Goal: Navigation & Orientation: Understand site structure

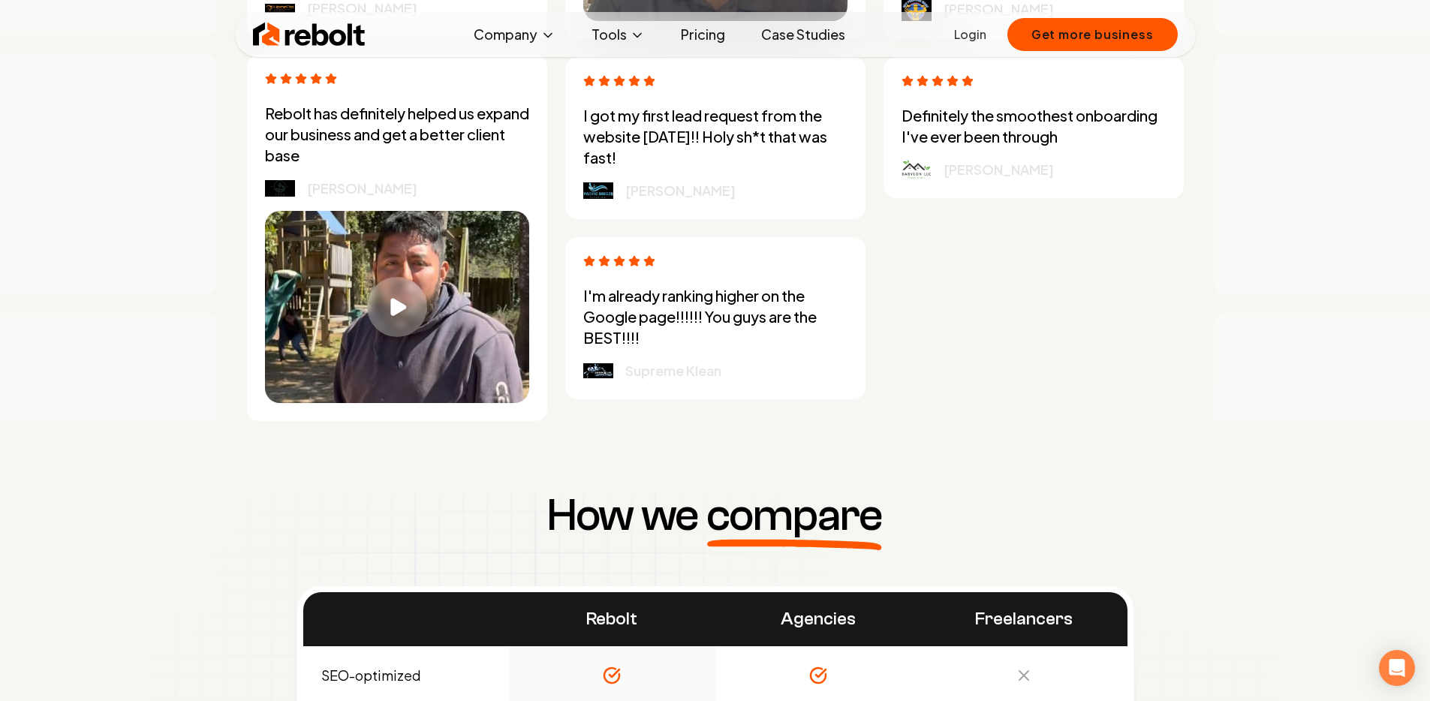
scroll to position [4748, 0]
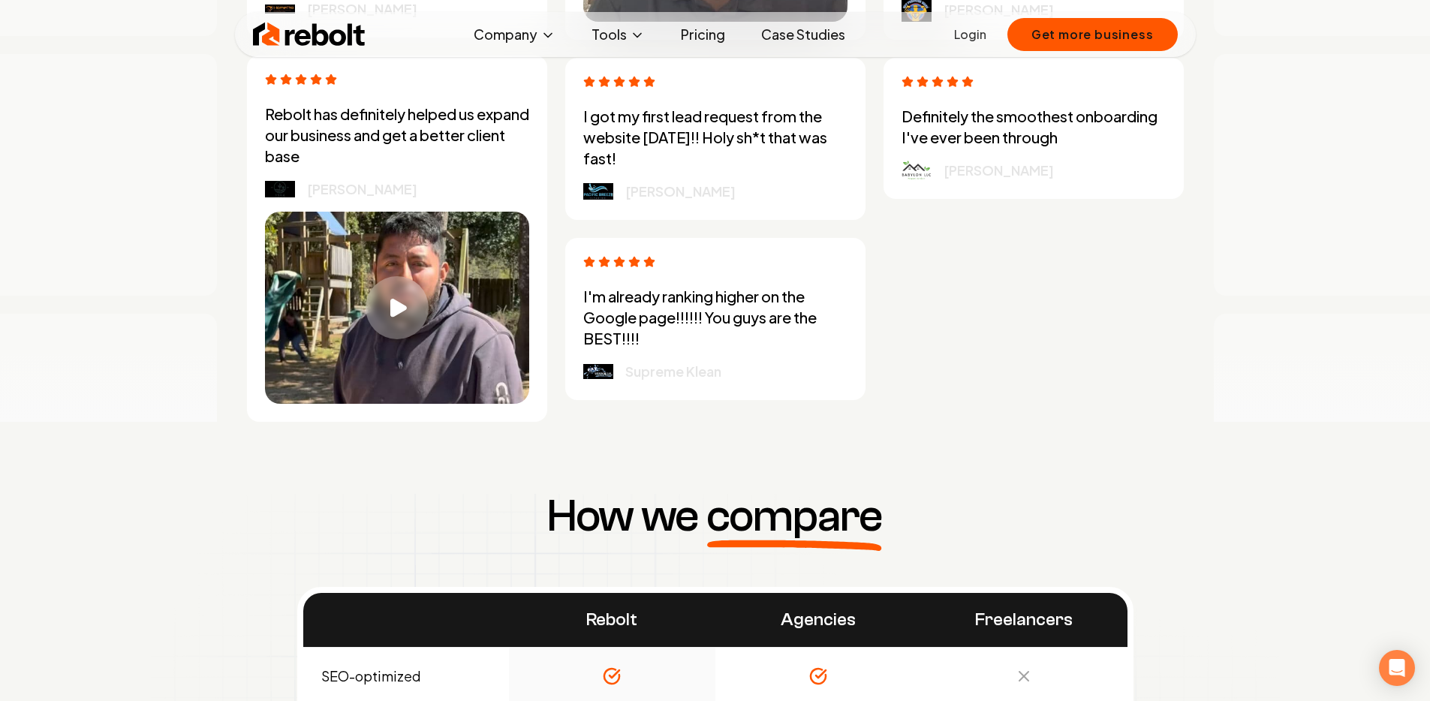
click at [389, 323] on div "Play video" at bounding box center [397, 307] width 63 height 63
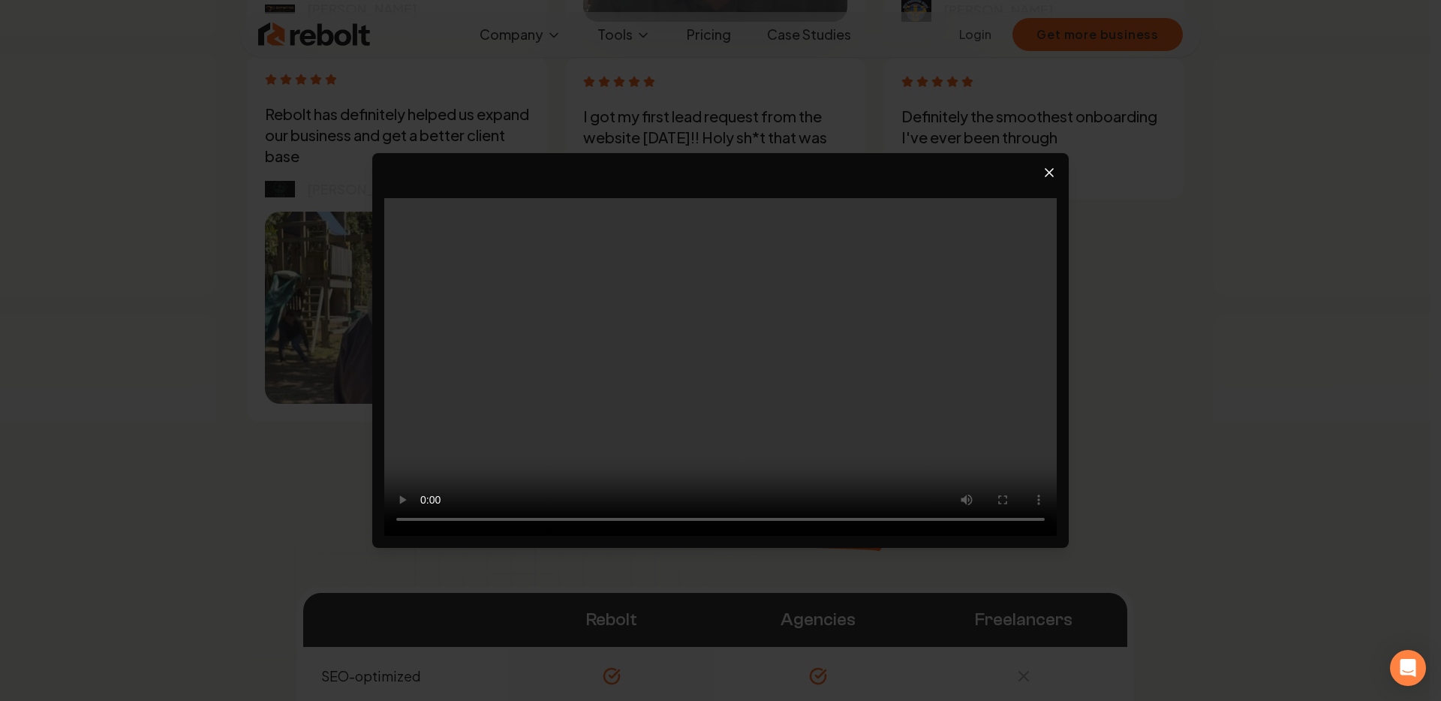
click at [1046, 170] on icon "Close video player" at bounding box center [1049, 172] width 15 height 15
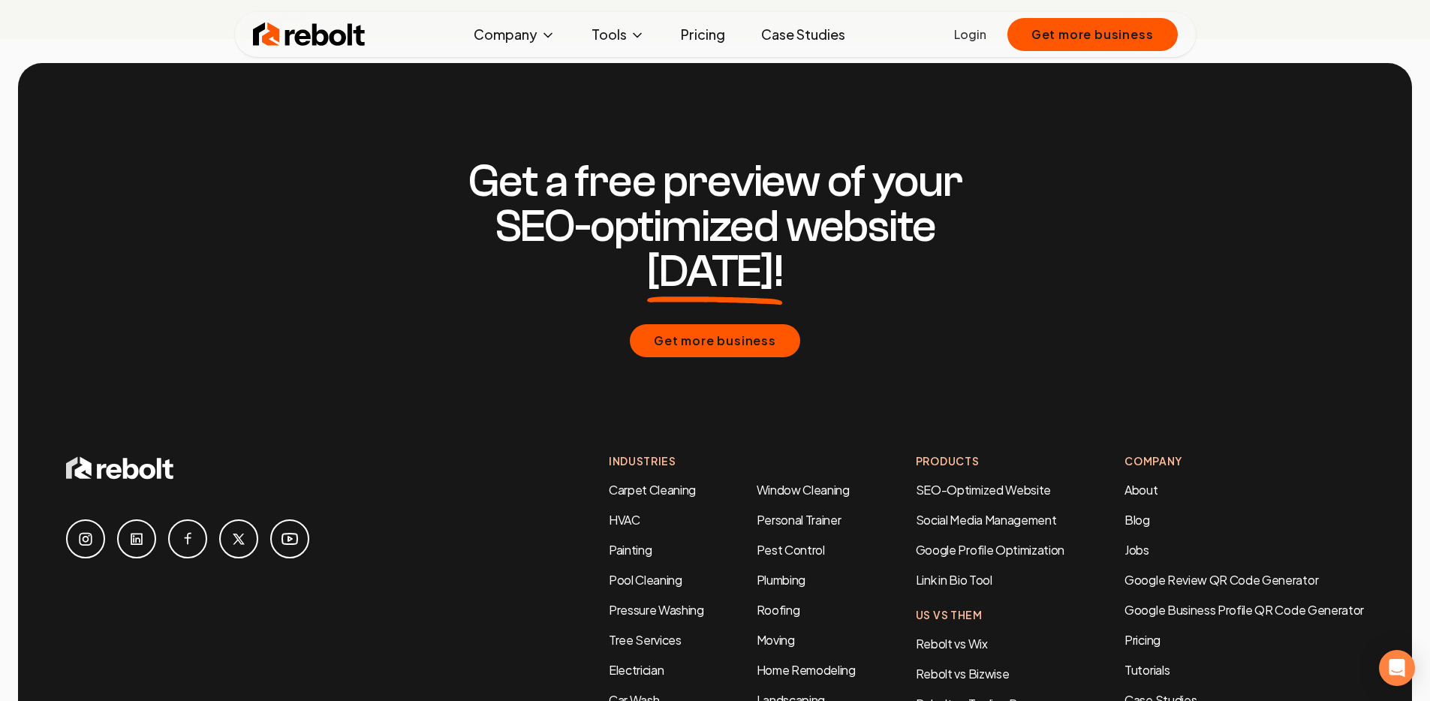
scroll to position [7015, 0]
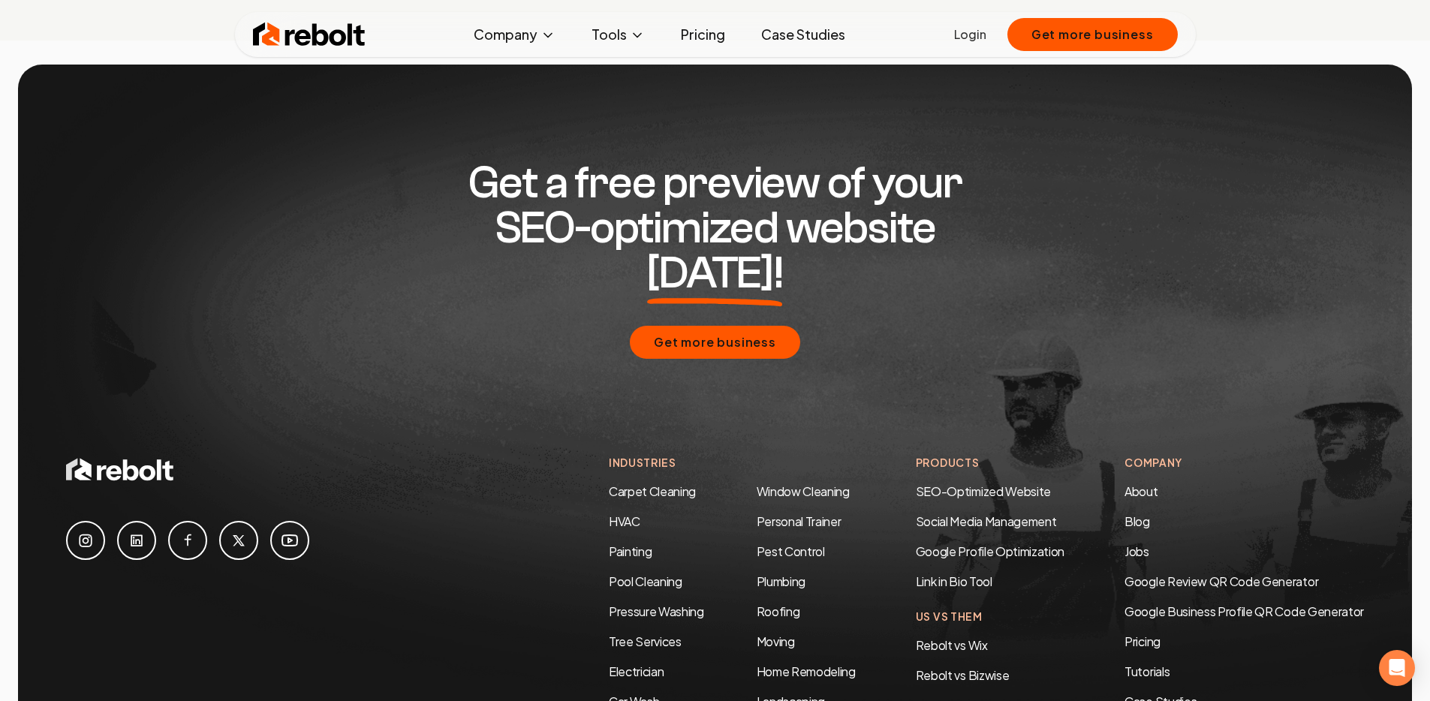
click at [667, 29] on ul "Company About Blog Jobs Tools Google Review QR Code Generator Google Business P…" at bounding box center [660, 35] width 396 height 30
click at [699, 37] on link "Pricing" at bounding box center [703, 35] width 68 height 30
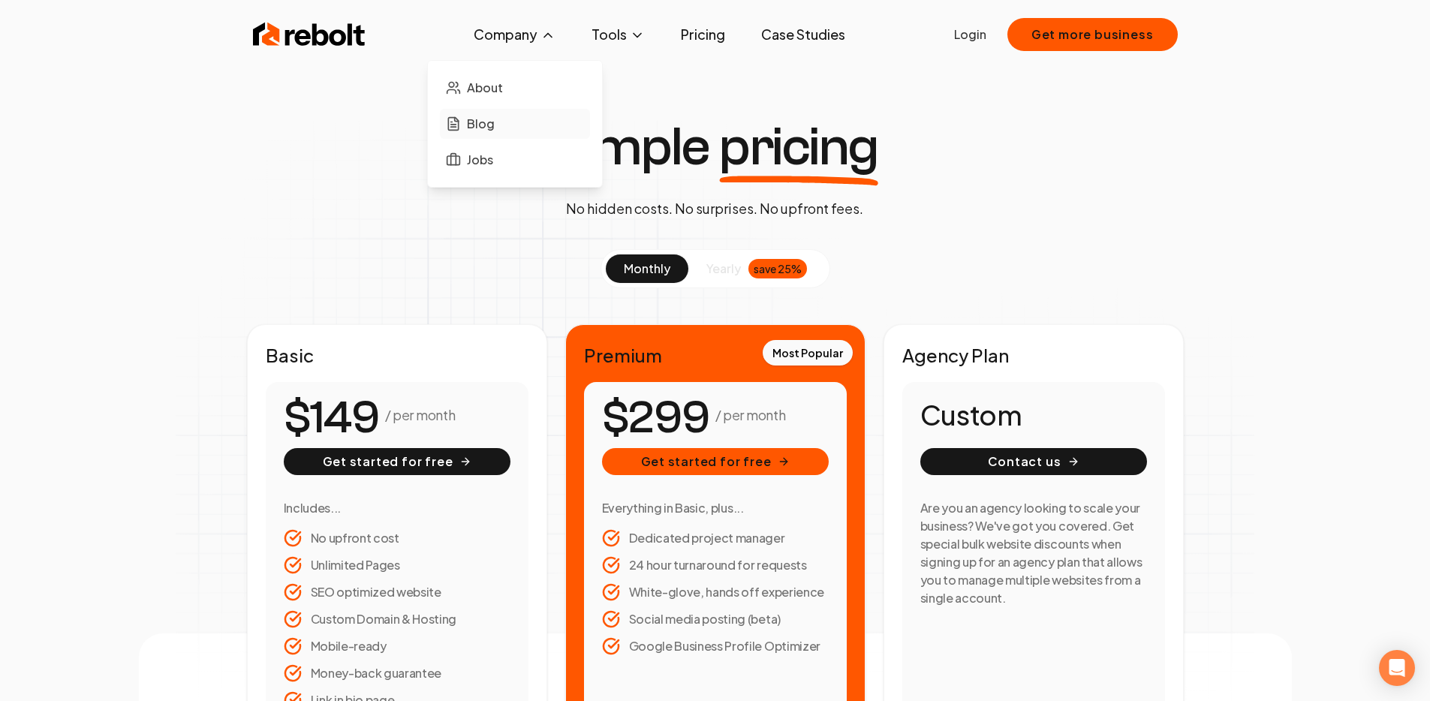
click at [489, 125] on span "Blog" at bounding box center [481, 124] width 28 height 18
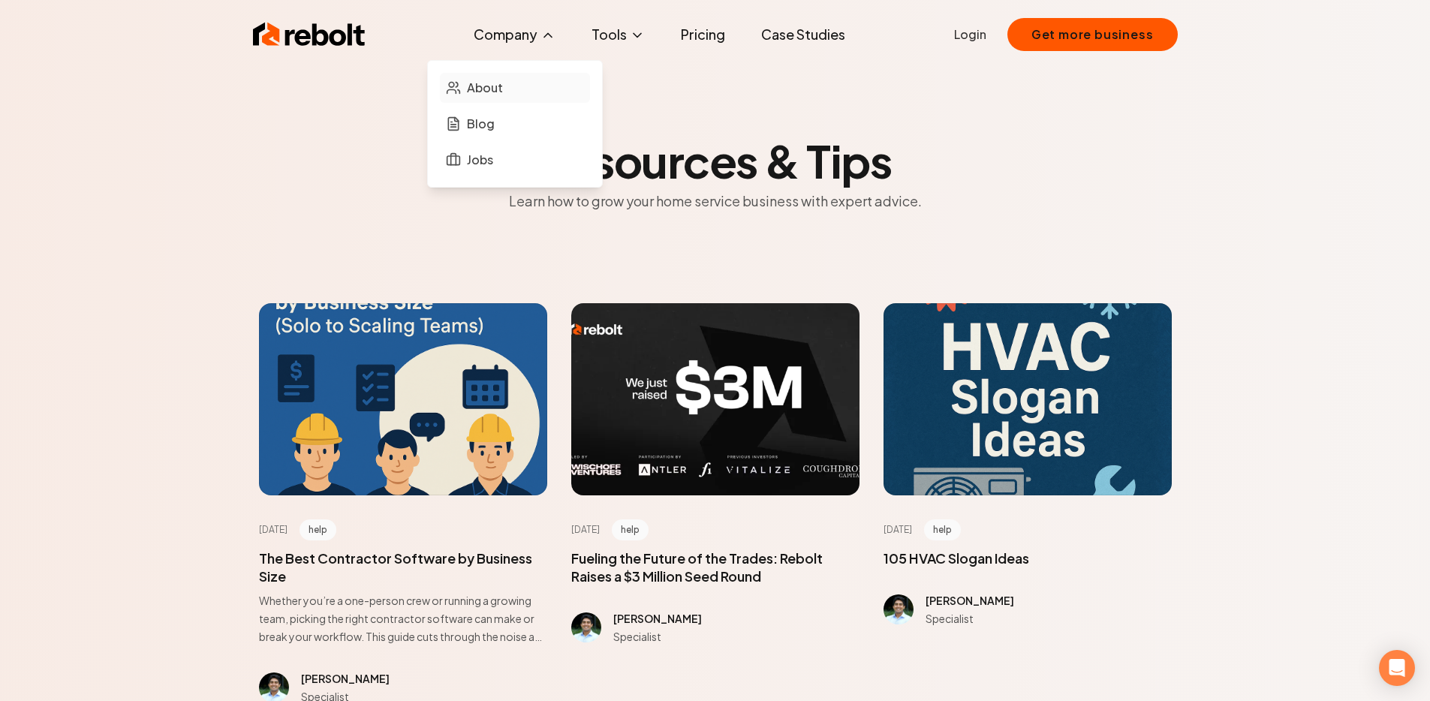
click at [501, 86] on span "About" at bounding box center [485, 88] width 36 height 18
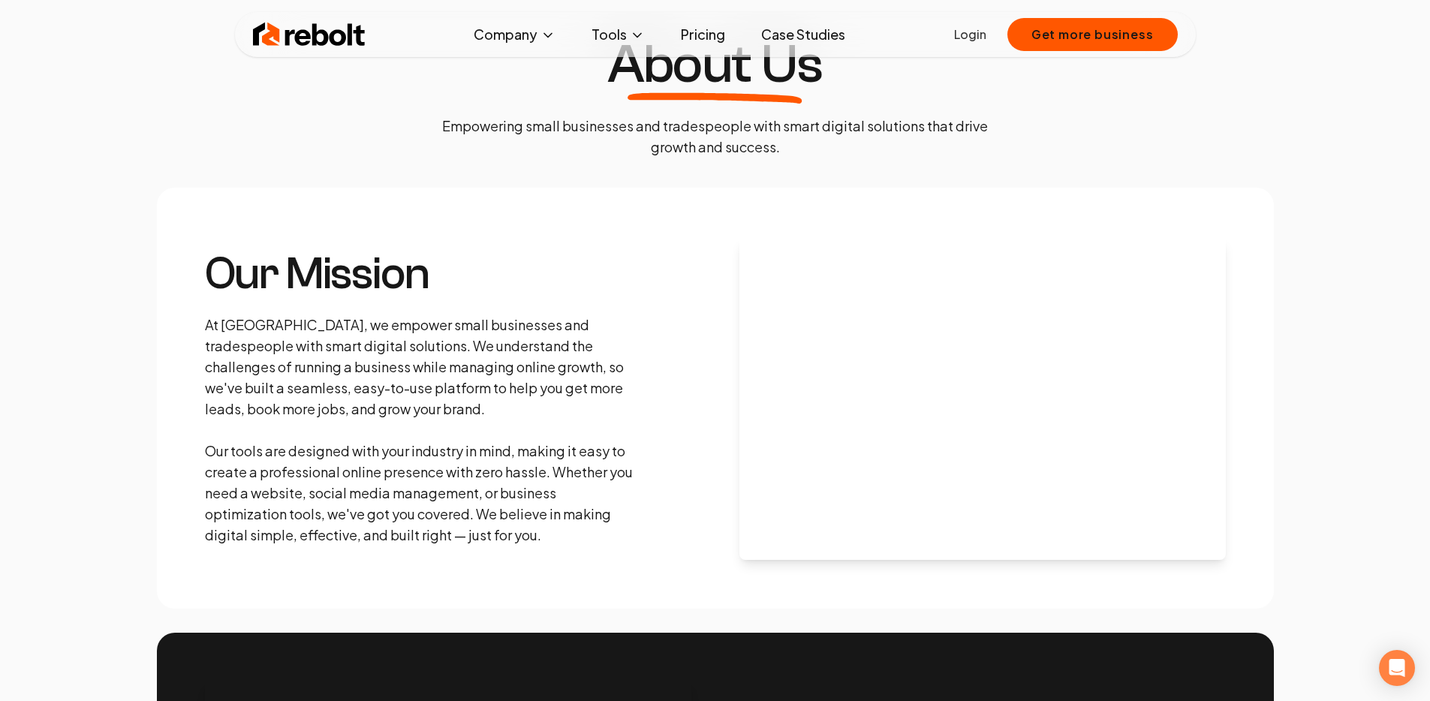
scroll to position [83, 0]
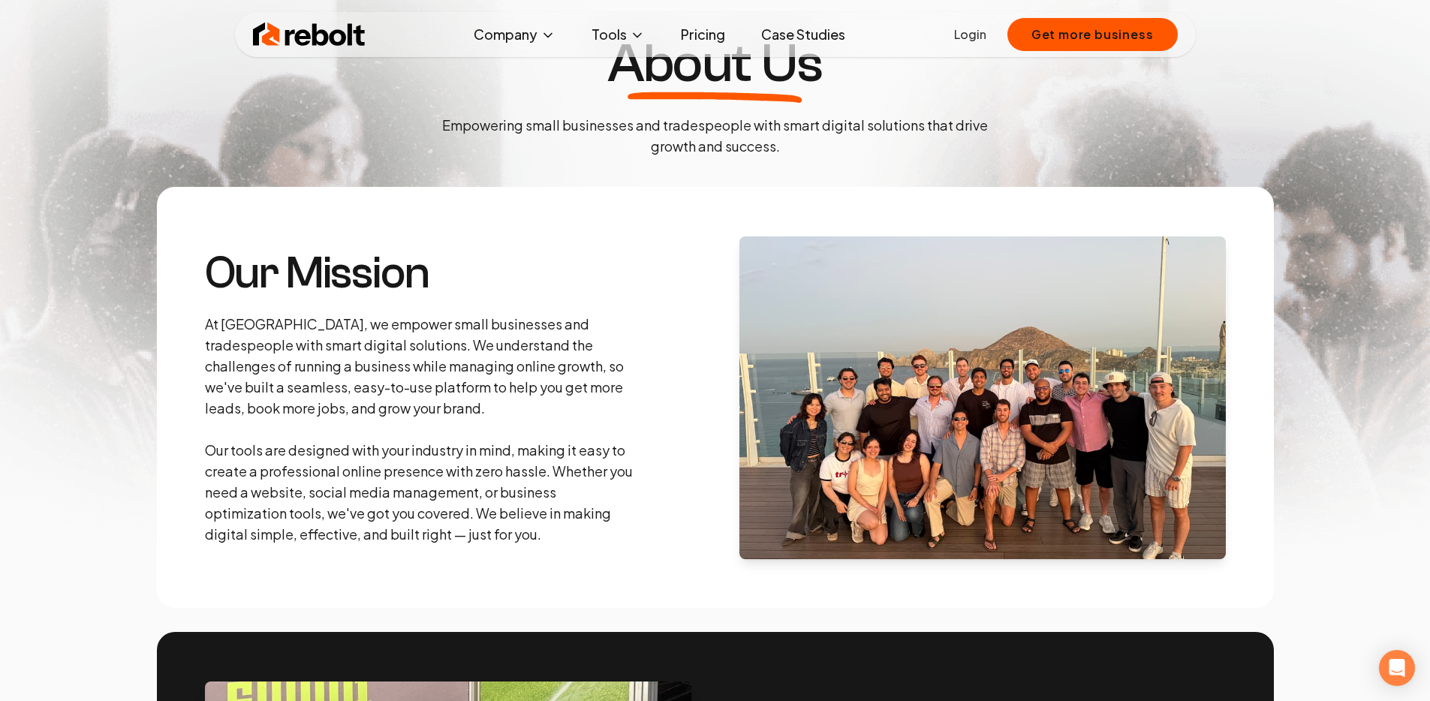
click at [862, 358] on img at bounding box center [982, 397] width 486 height 323
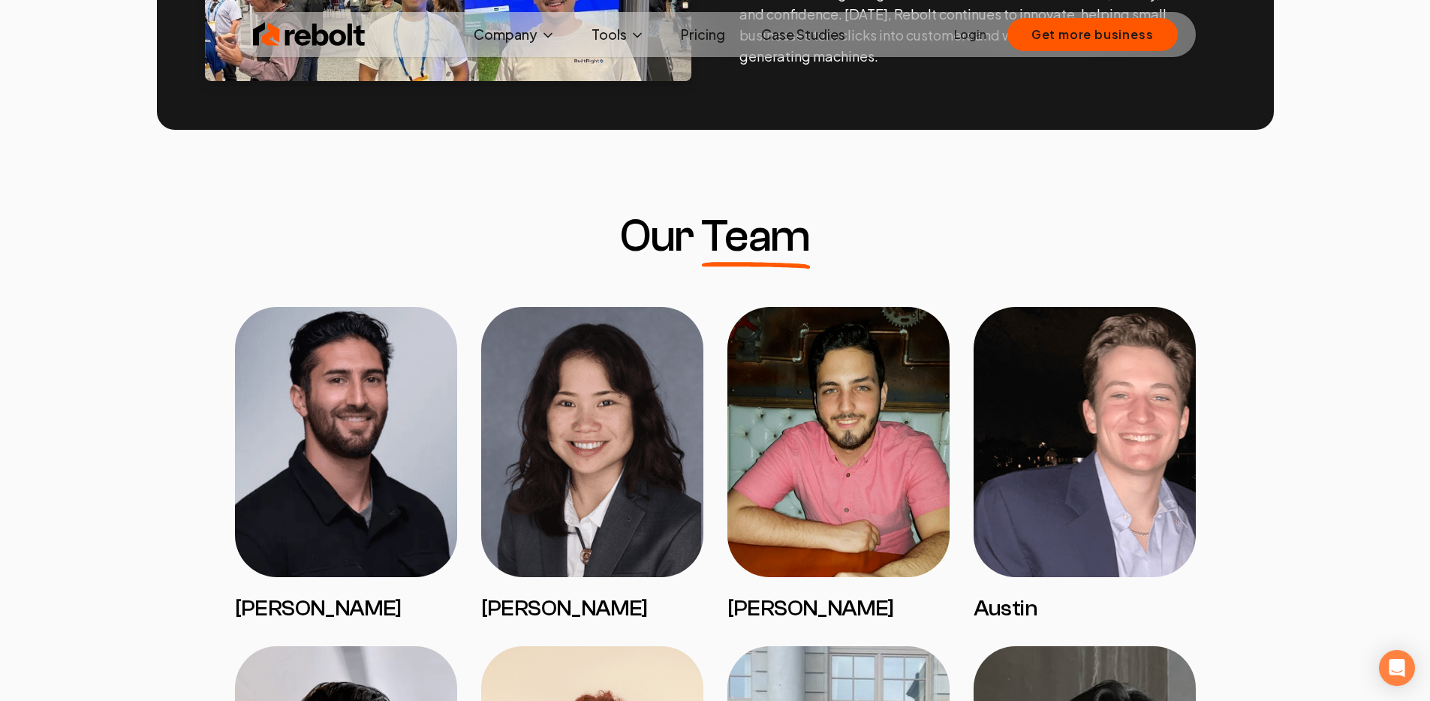
scroll to position [1007, 0]
click at [351, 417] on img at bounding box center [346, 441] width 222 height 270
click at [368, 444] on img at bounding box center [346, 441] width 222 height 270
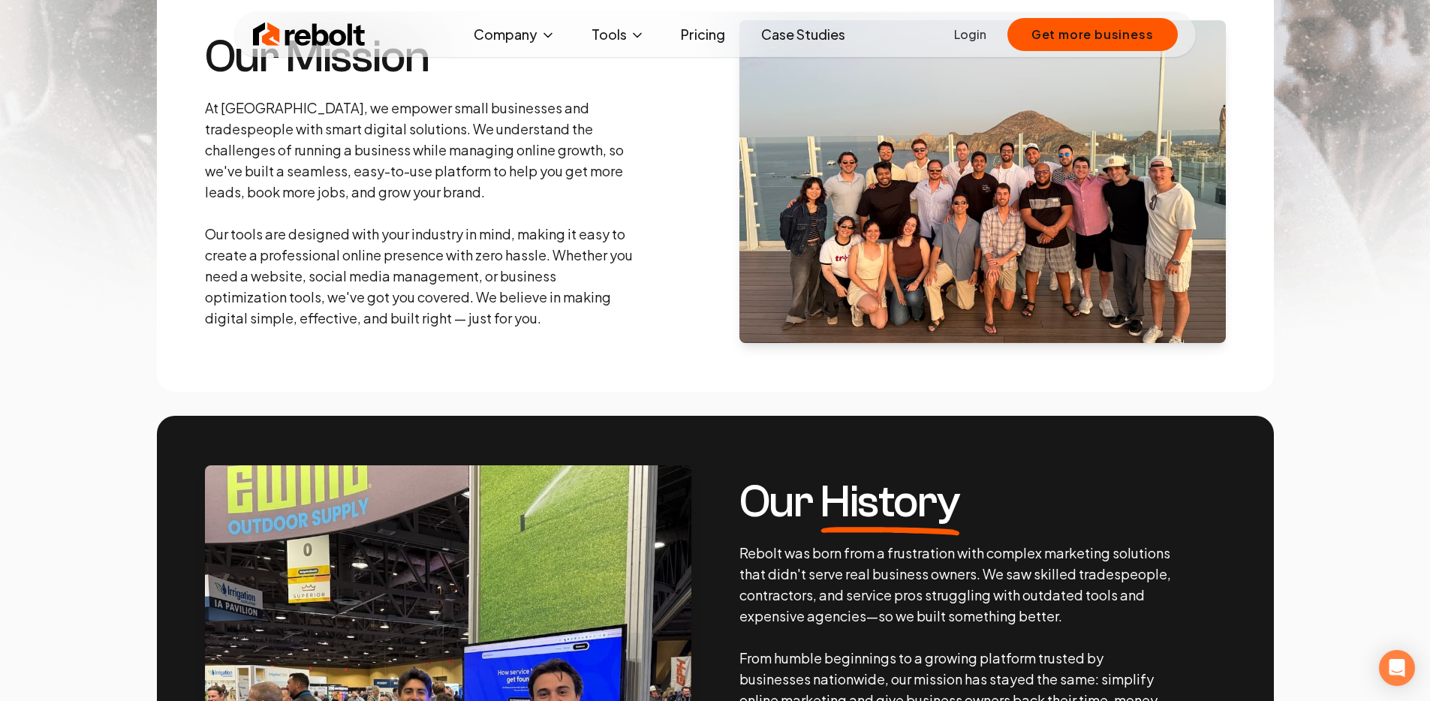
scroll to position [0, 0]
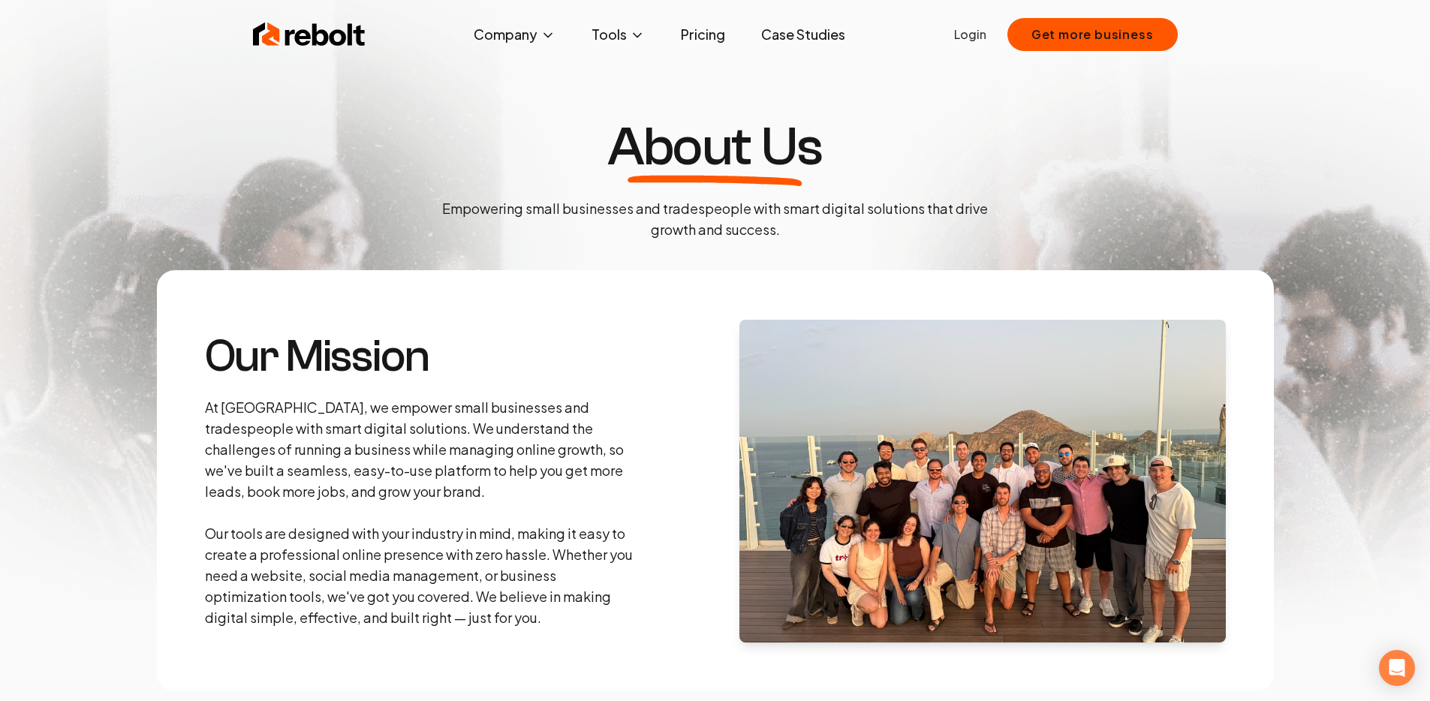
click at [690, 42] on link "Pricing" at bounding box center [703, 35] width 68 height 30
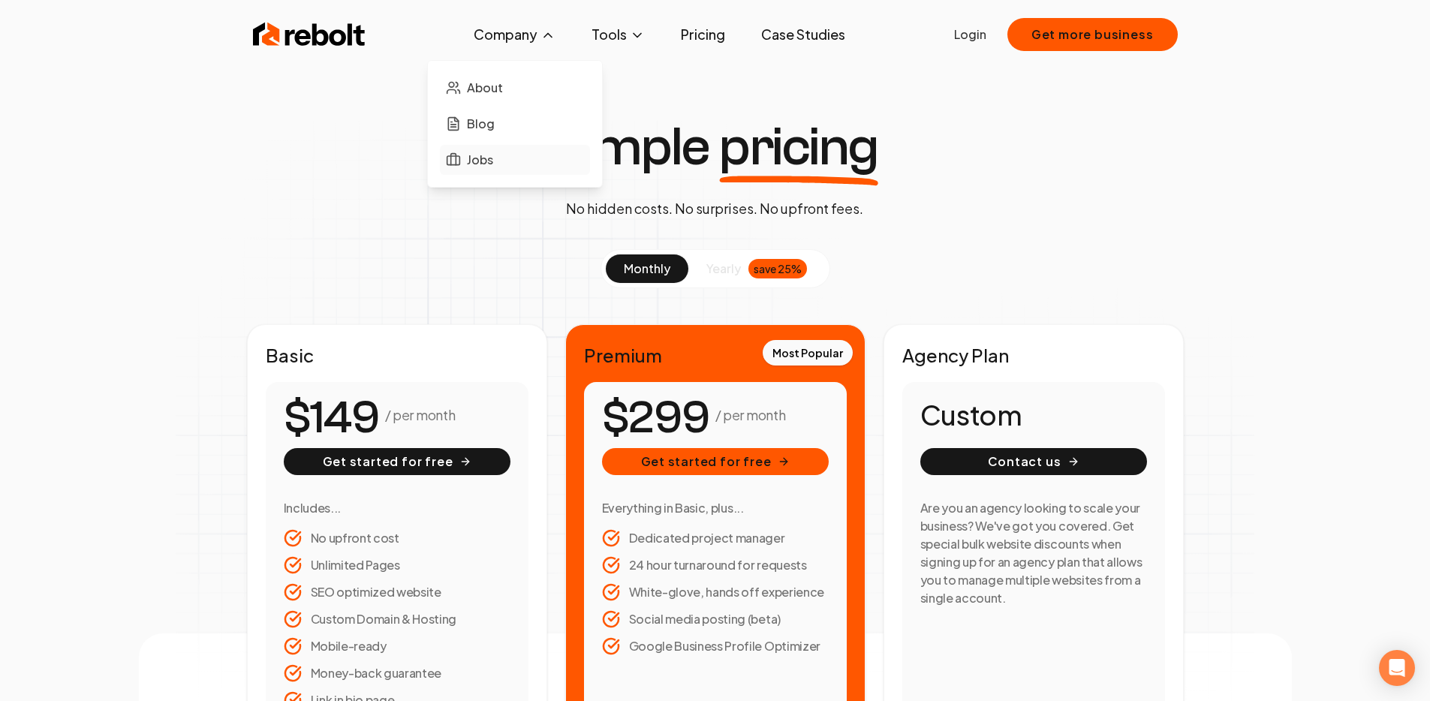
click at [484, 162] on span "Jobs" at bounding box center [480, 160] width 26 height 18
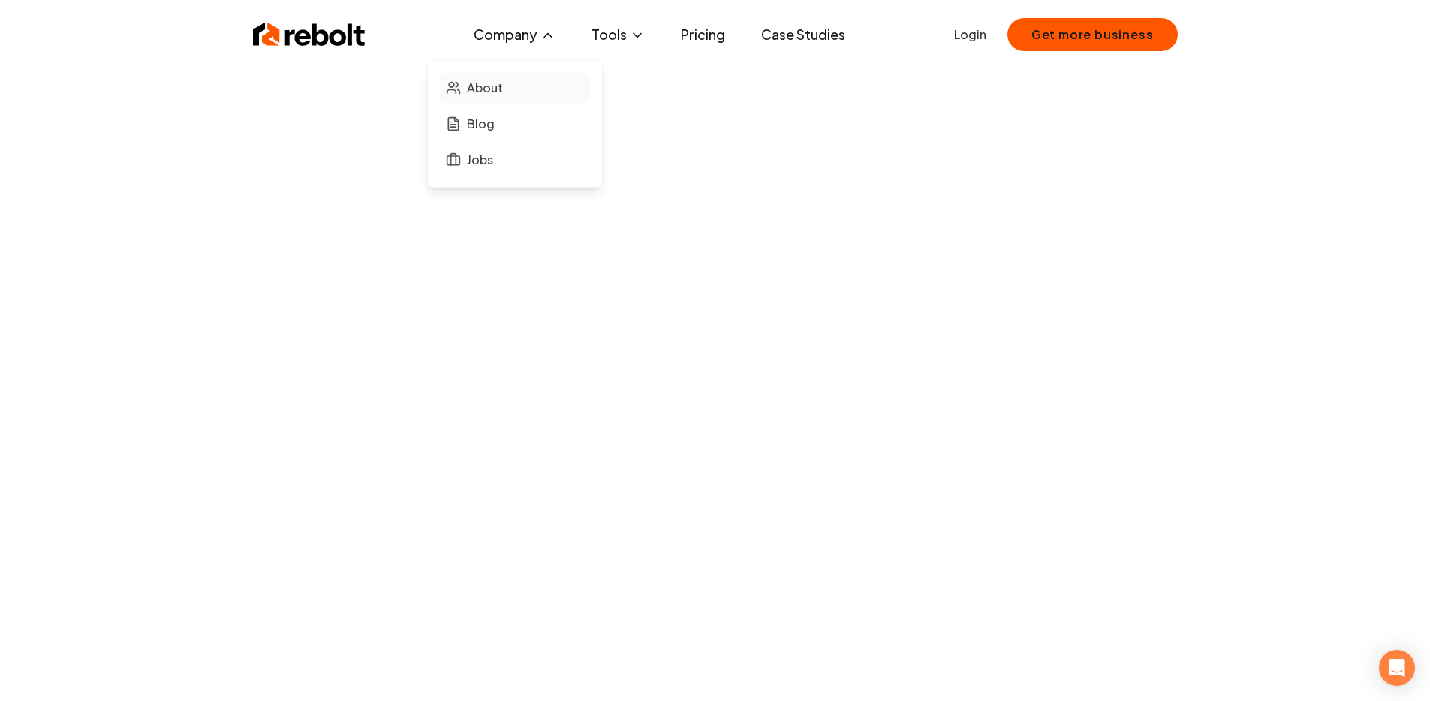
click at [495, 83] on span "About" at bounding box center [485, 88] width 36 height 18
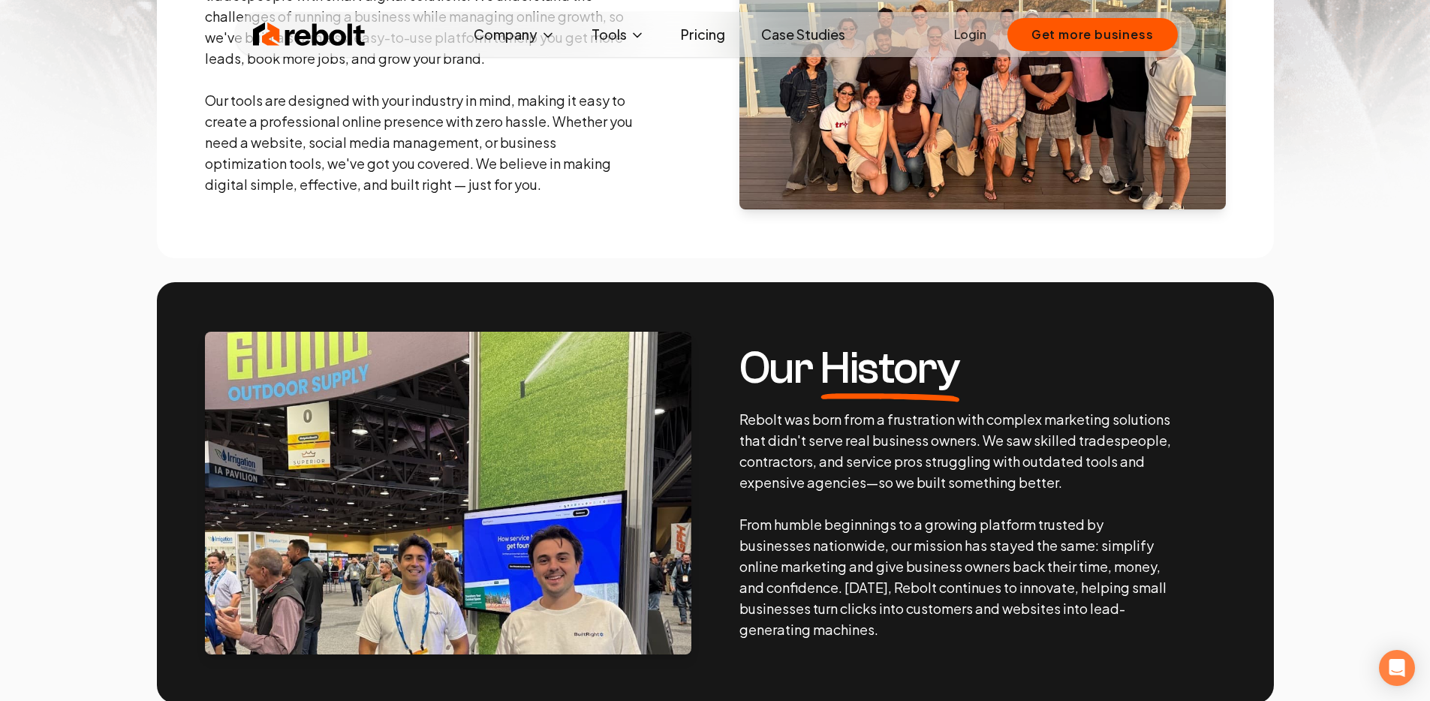
scroll to position [434, 0]
